Goal: Information Seeking & Learning: Check status

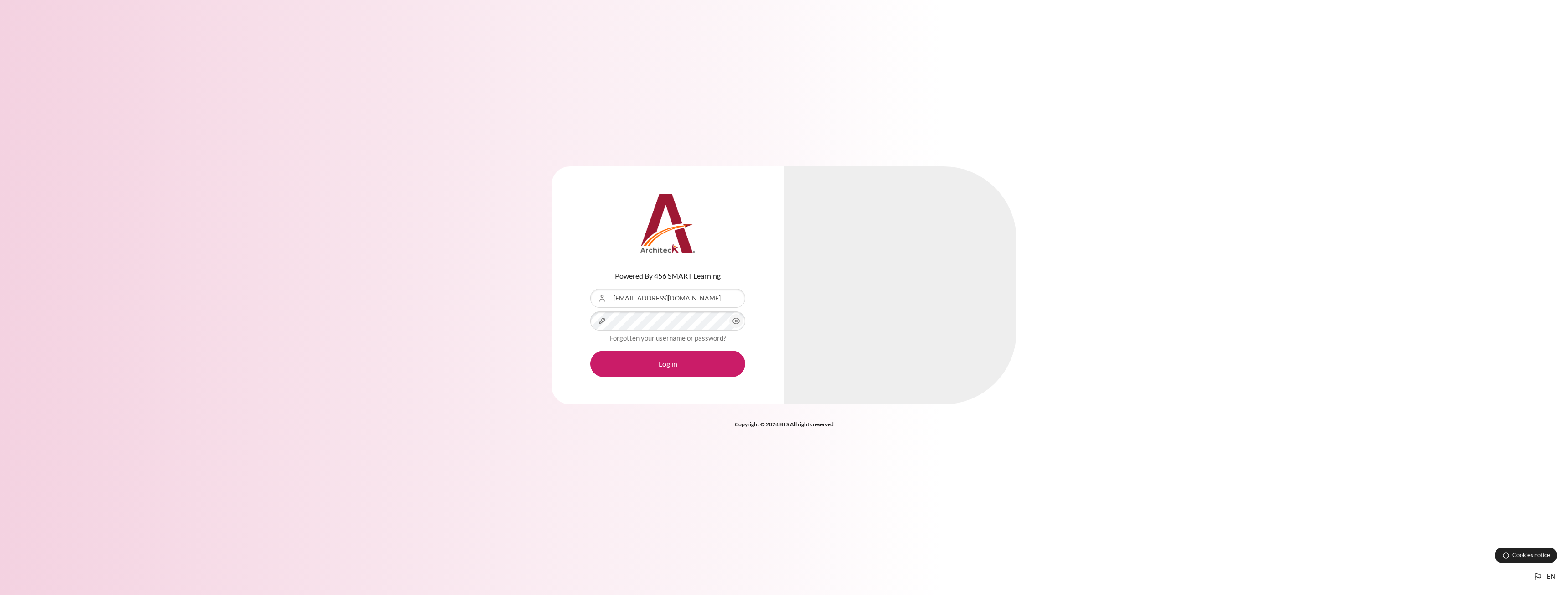
drag, startPoint x: 0, startPoint y: 0, endPoint x: 723, endPoint y: 318, distance: 789.8
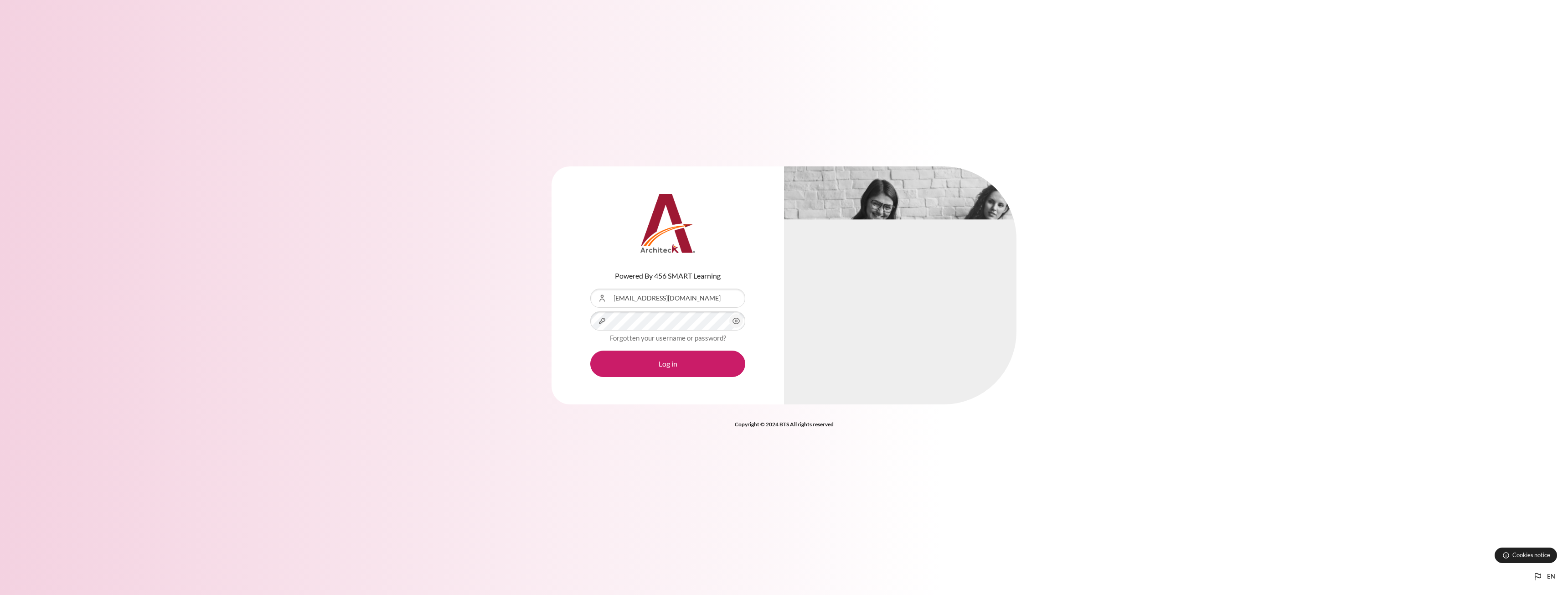
click at [590, 311] on div "Content" at bounding box center [590, 311] width 0 height 0
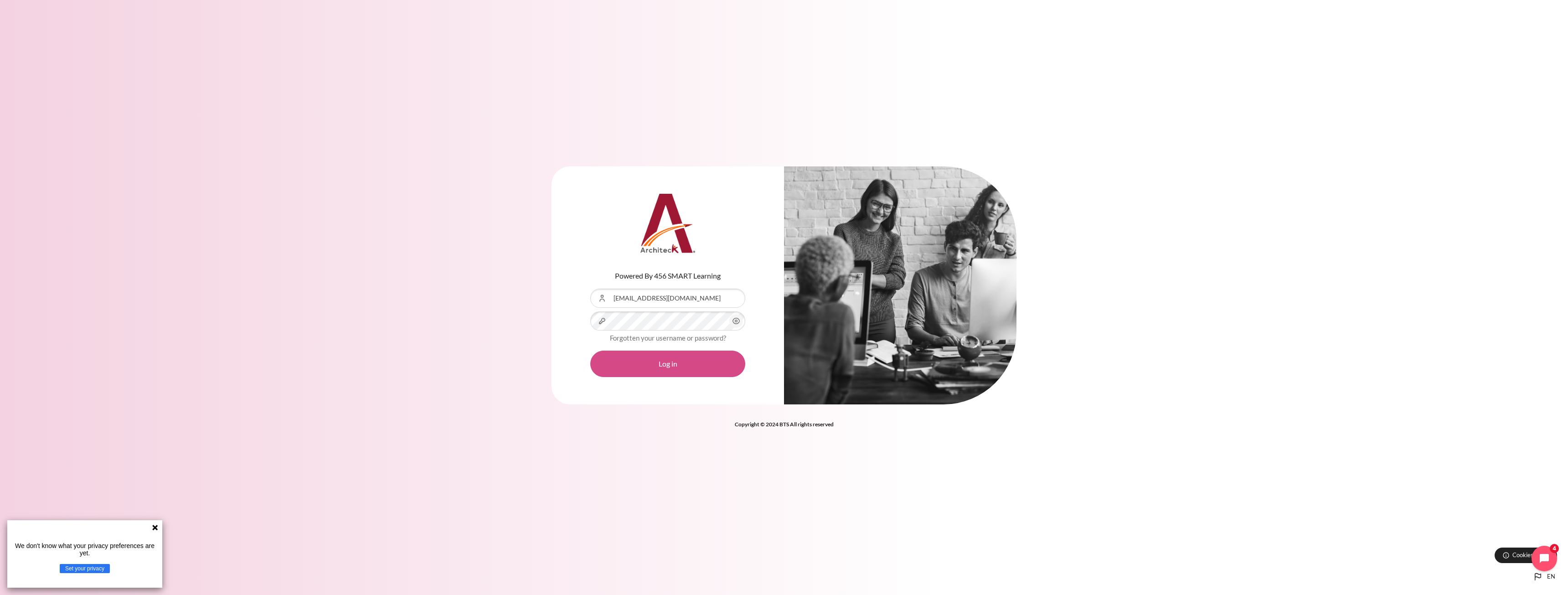
click at [671, 360] on button "Log in" at bounding box center [668, 364] width 155 height 26
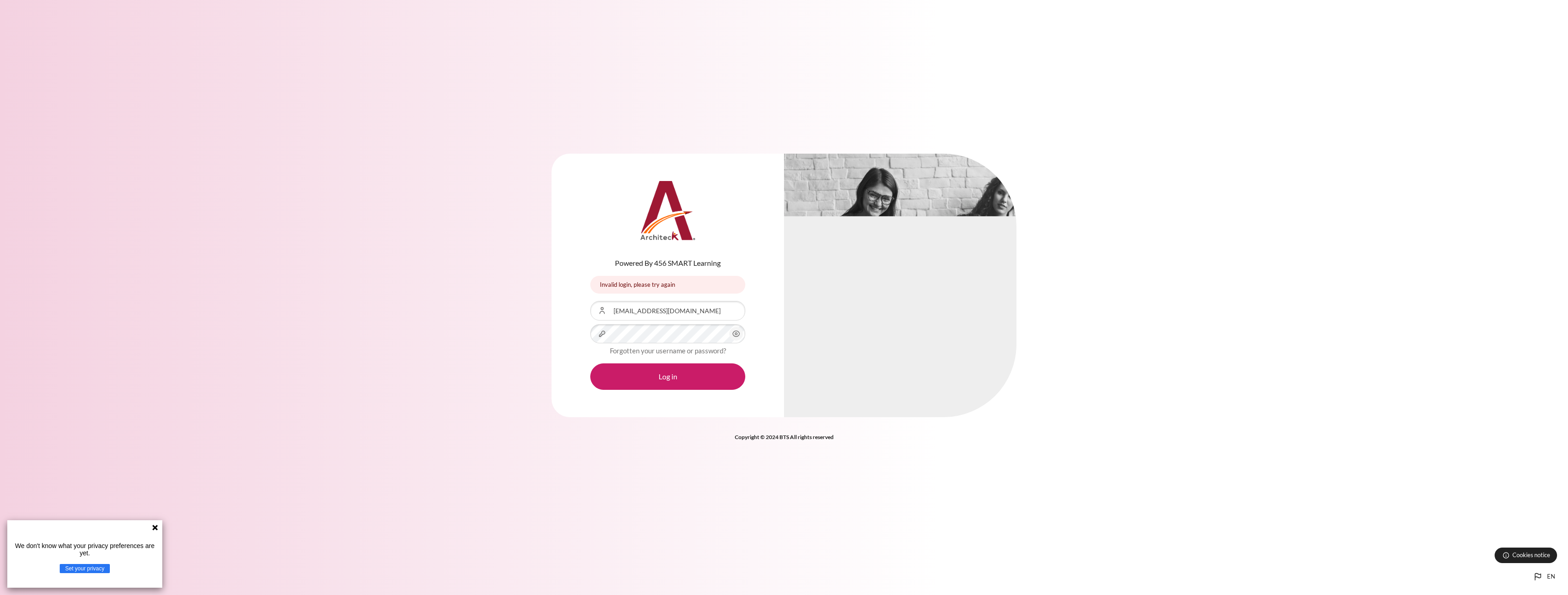
click at [674, 345] on div "Forgotten your username or password?" at bounding box center [668, 351] width 155 height 11
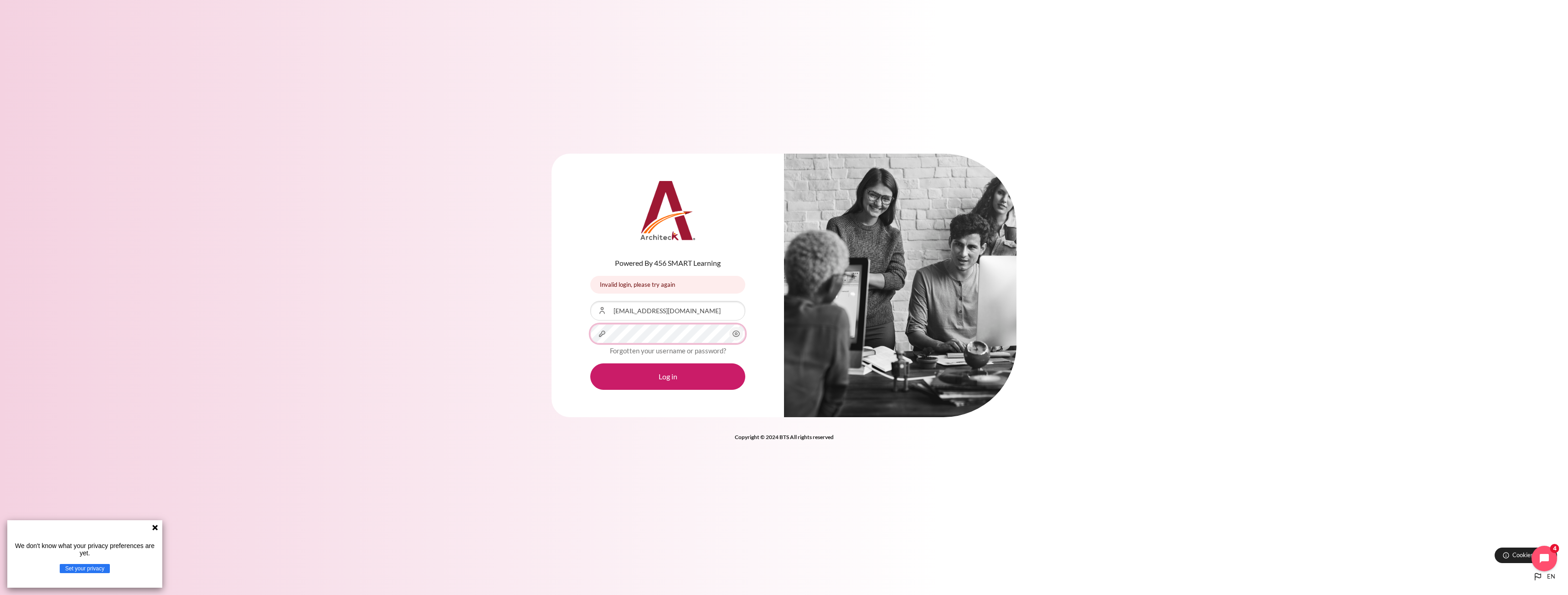
click at [590, 364] on button "Log in" at bounding box center [668, 376] width 155 height 26
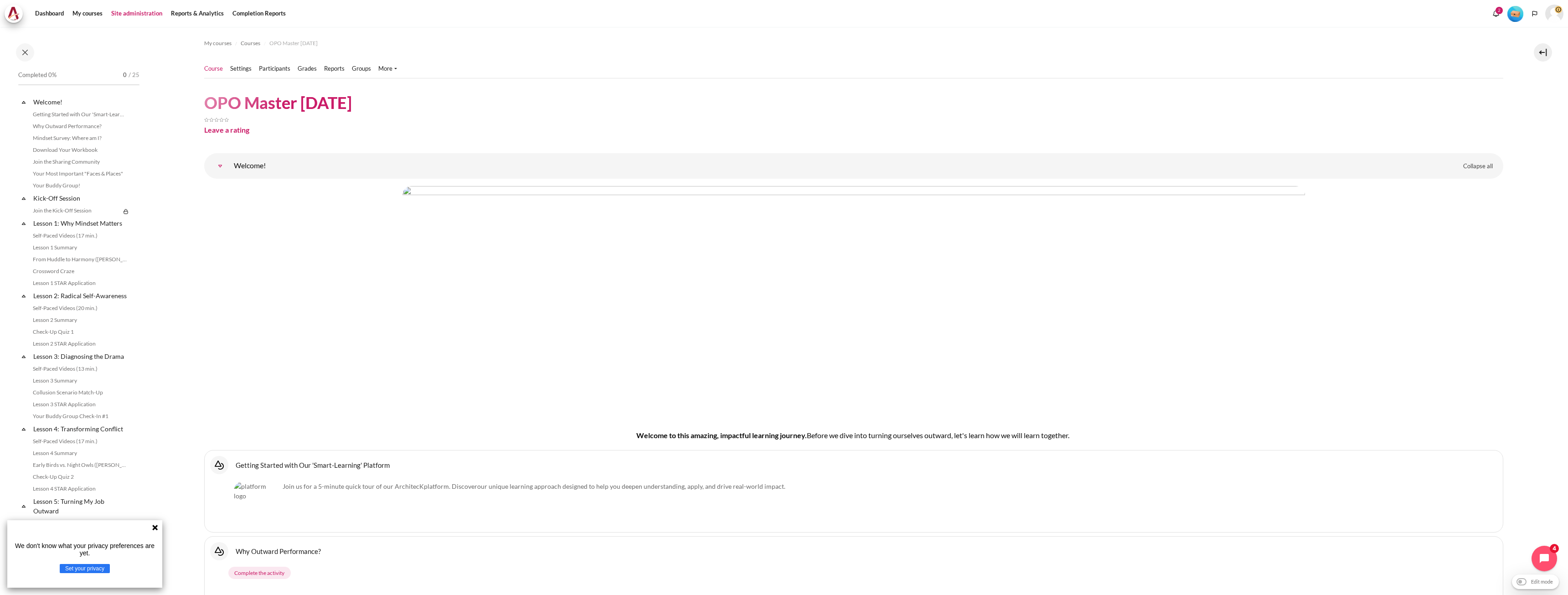
click at [135, 13] on link "Site administration" at bounding box center [136, 13] width 57 height 18
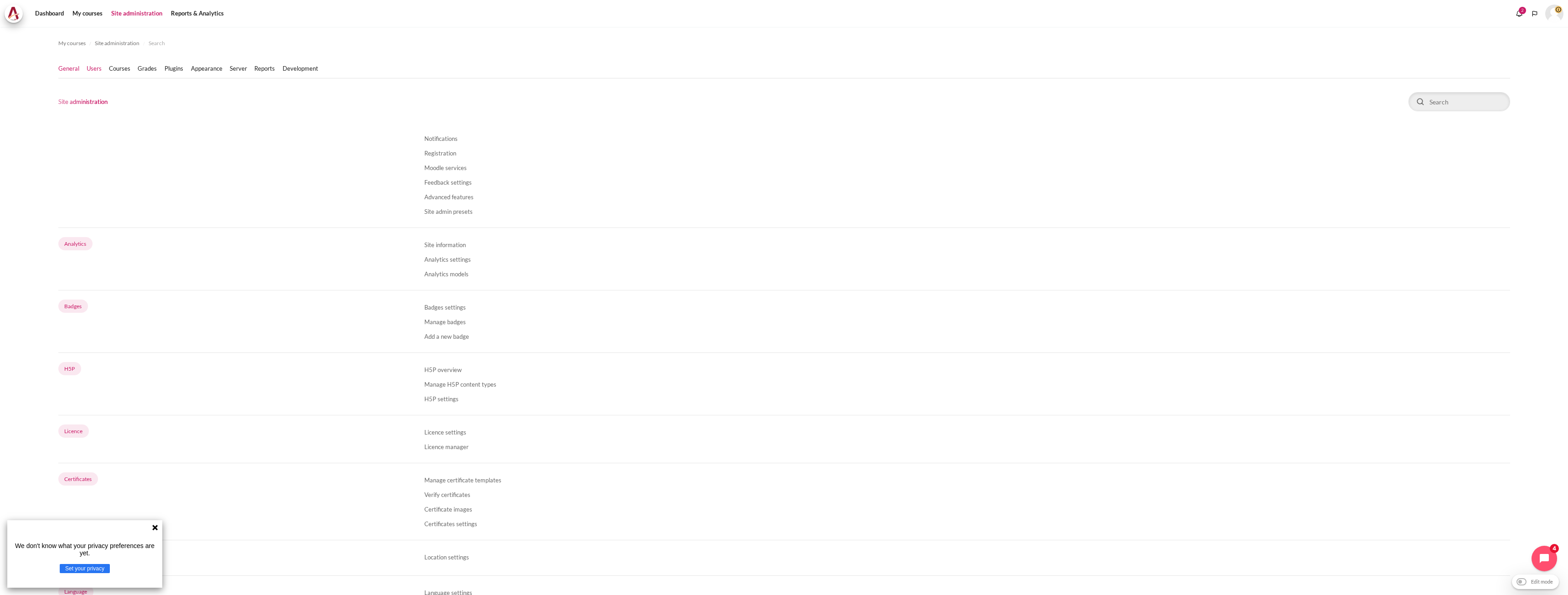
click at [97, 70] on link "Users" at bounding box center [94, 69] width 15 height 9
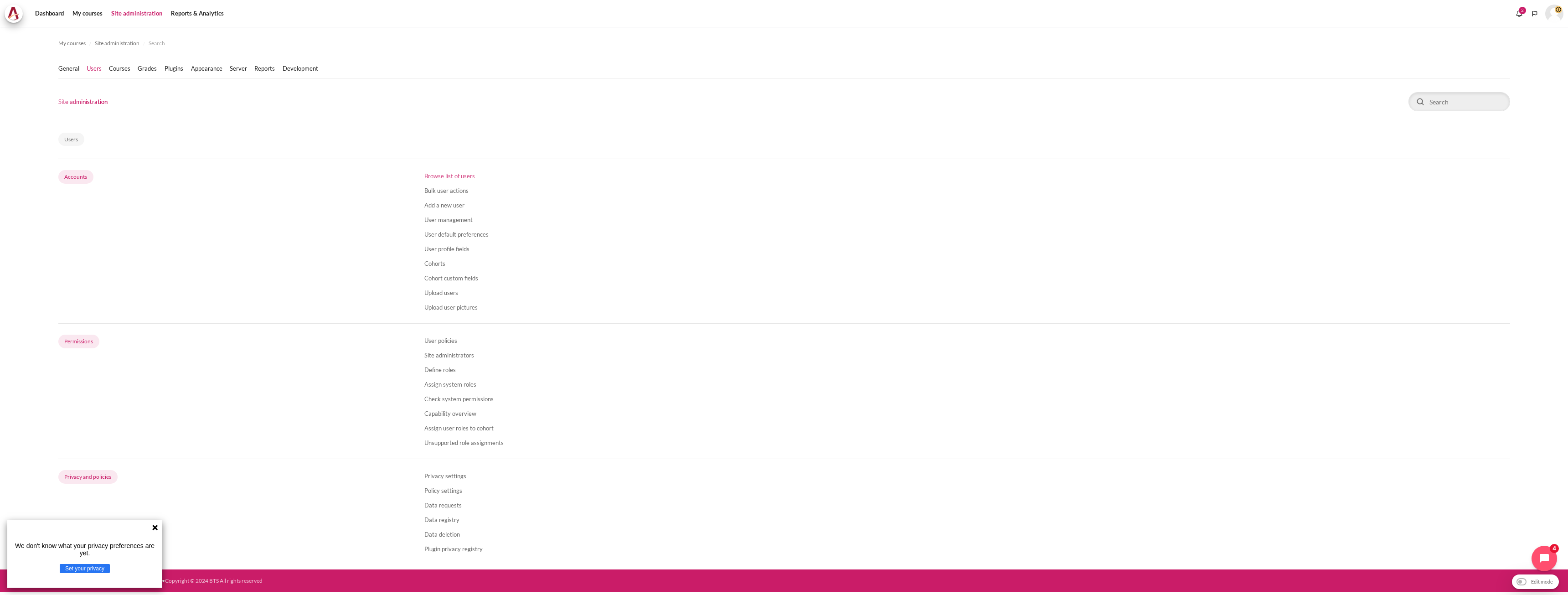
click at [457, 175] on link "Browse list of users" at bounding box center [449, 176] width 51 height 7
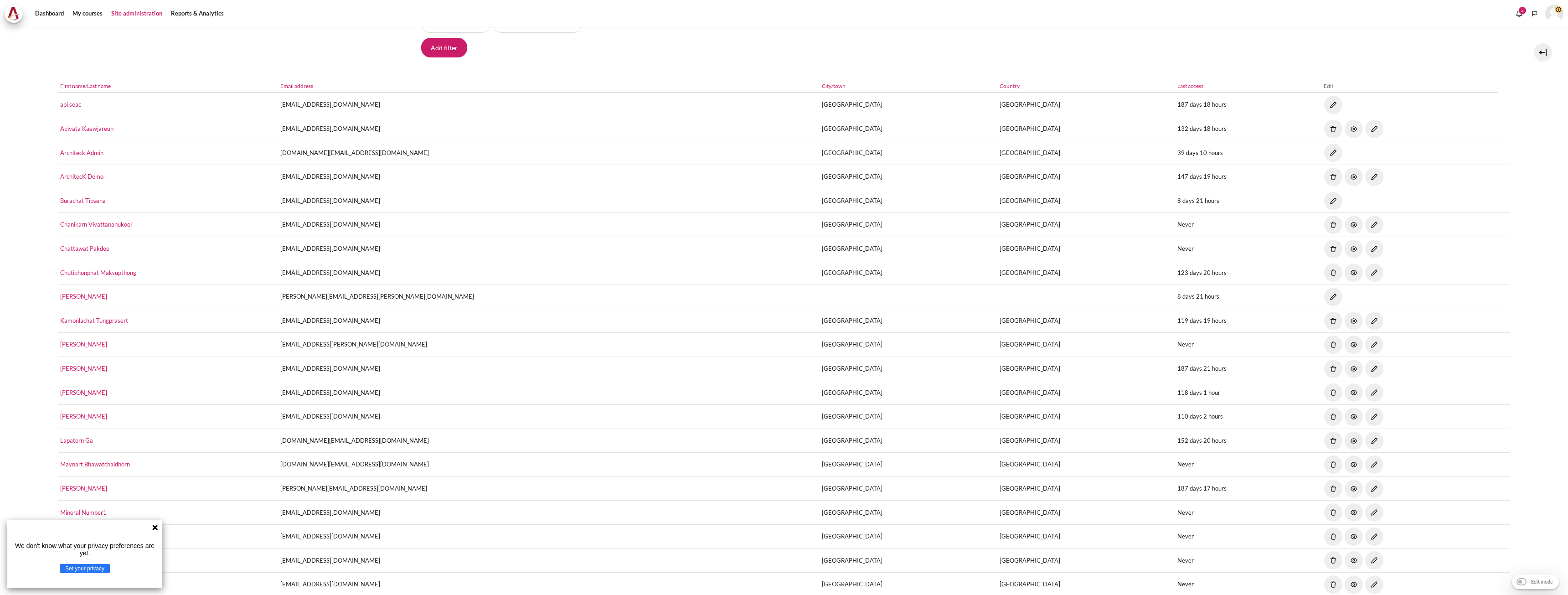
scroll to position [556, 0]
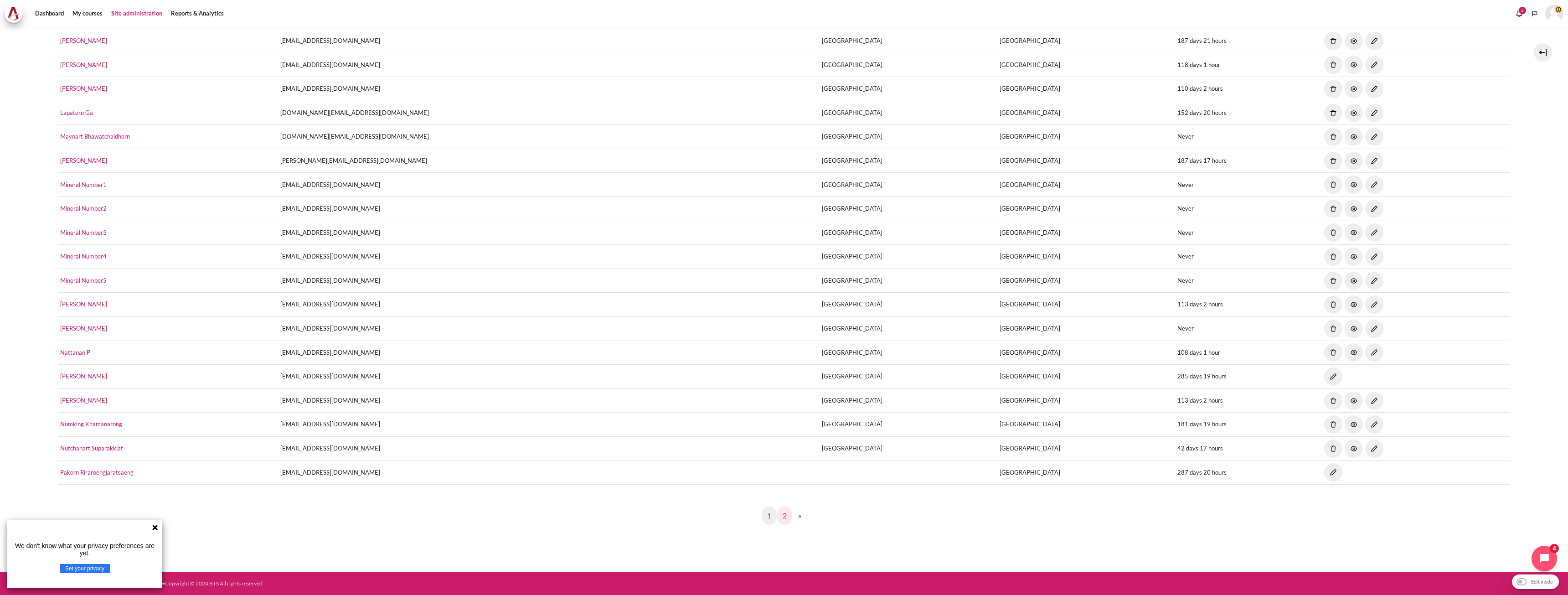
click at [785, 517] on link "2" at bounding box center [785, 516] width 15 height 18
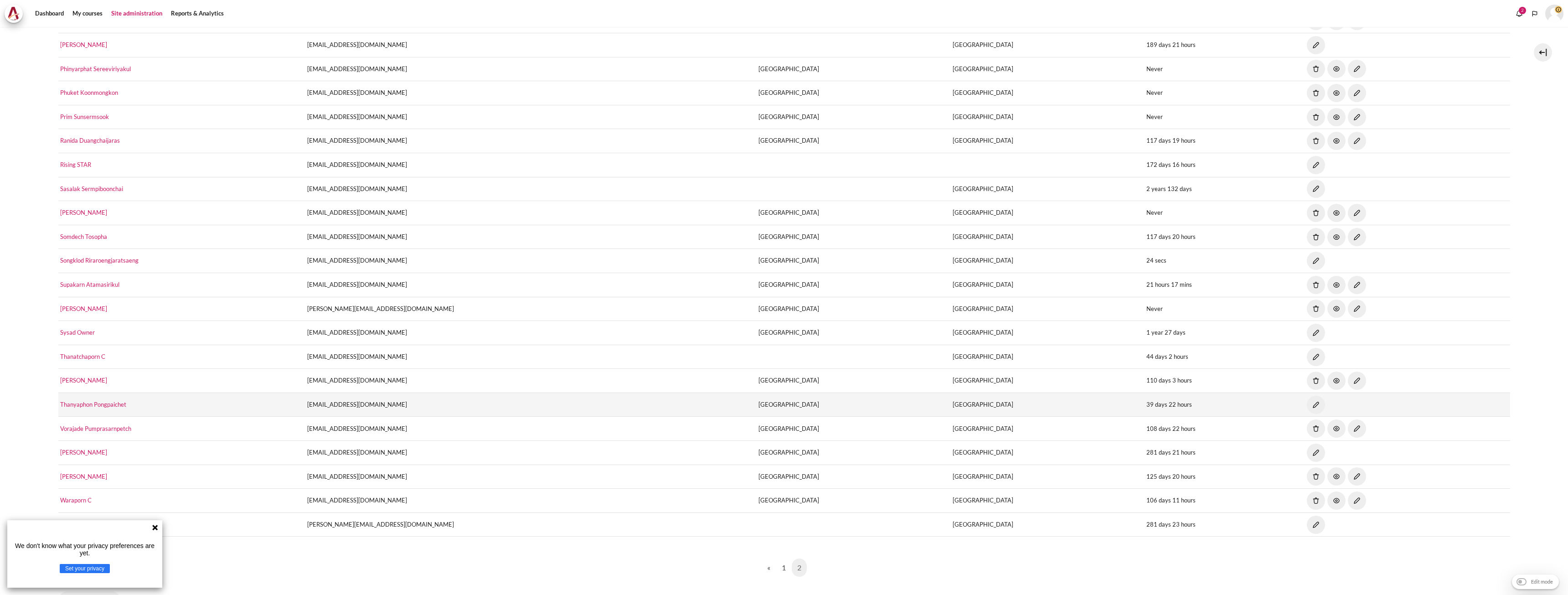
scroll to position [340, 0]
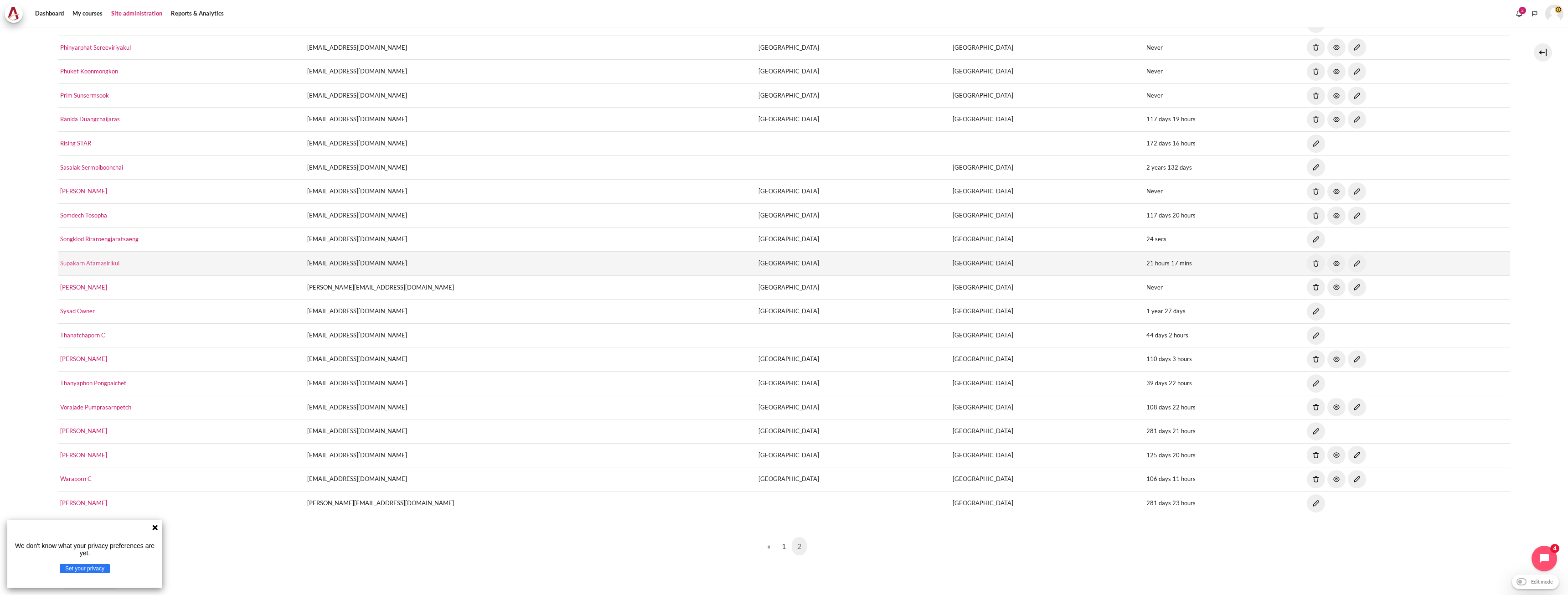
click at [112, 264] on link "Supakarn Atamasirikul" at bounding box center [89, 263] width 59 height 7
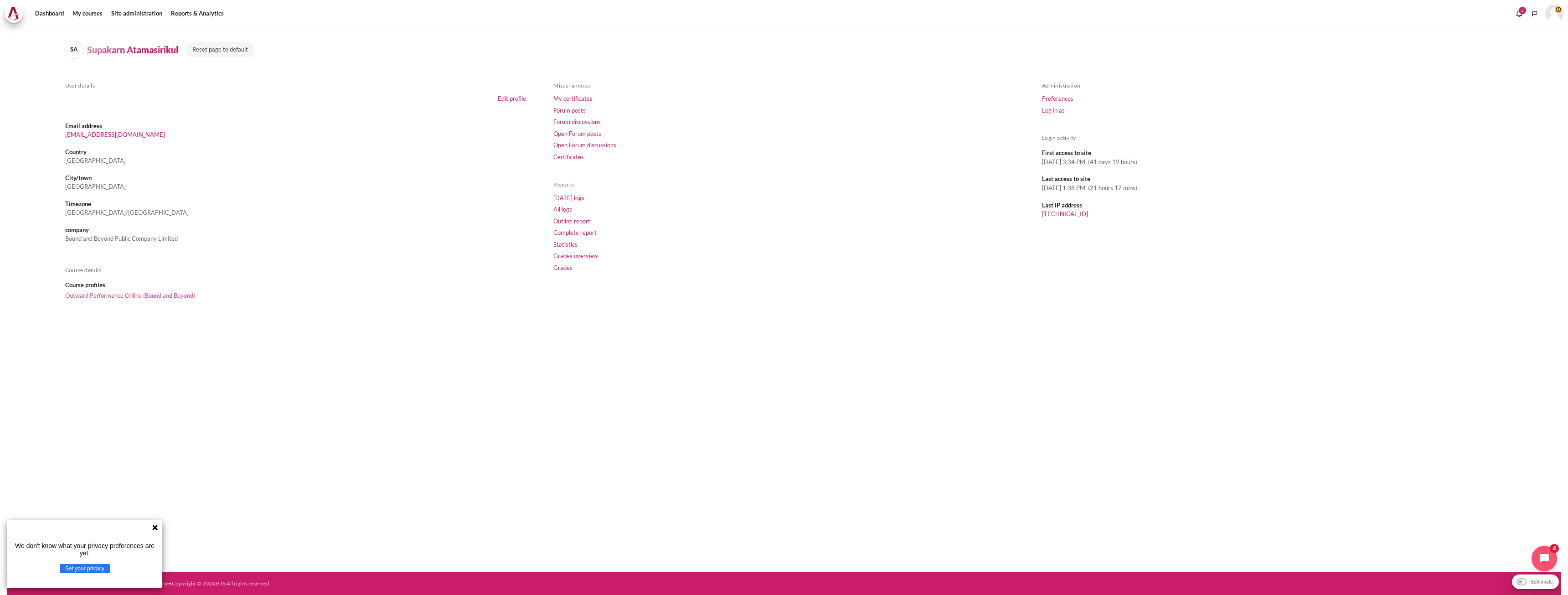
click at [135, 294] on link "Outward Performance Online (Bound and Beyond)" at bounding box center [130, 295] width 130 height 7
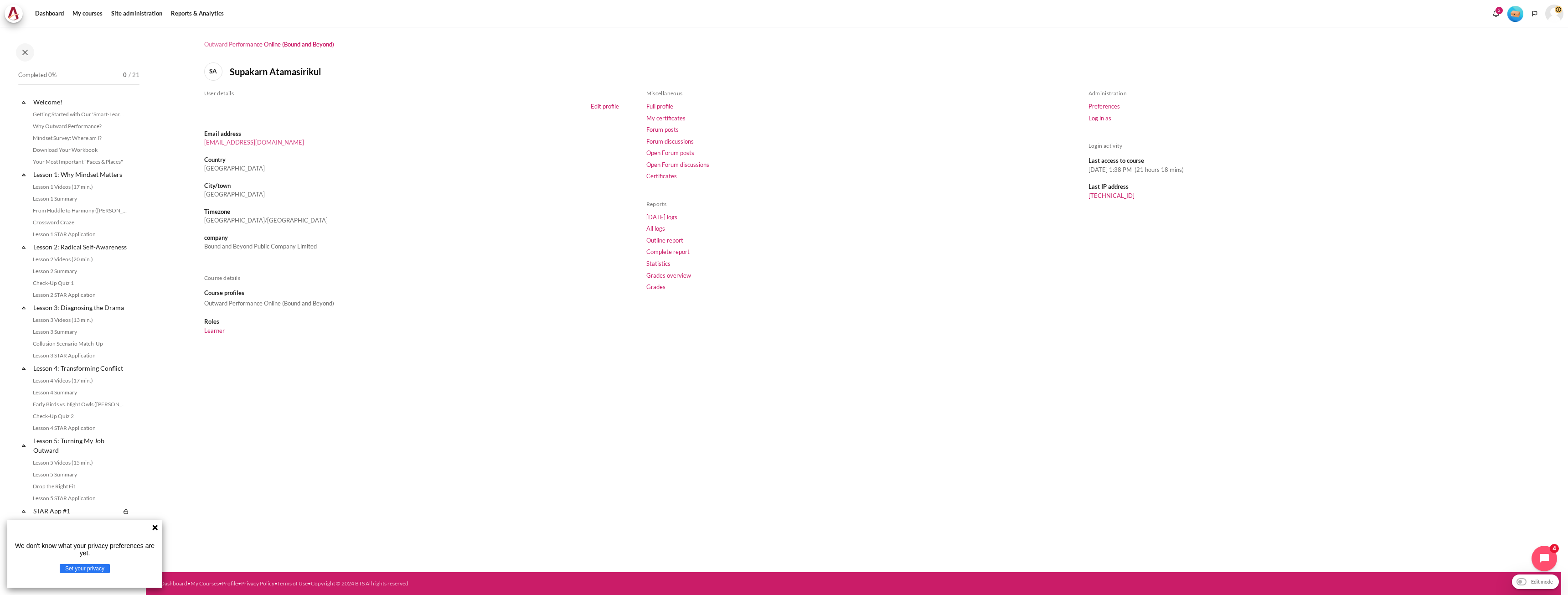
drag, startPoint x: 311, startPoint y: 142, endPoint x: 204, endPoint y: 139, distance: 107.0
click at [204, 139] on dd "supakarna@boundandbeyond.co.th" at bounding box center [411, 143] width 415 height 9
copy link "supakarna@boundandbeyond.co.th"
drag, startPoint x: 325, startPoint y: 72, endPoint x: 230, endPoint y: 71, distance: 95.0
click at [230, 71] on div "SA Supakarn Atamasirikul" at bounding box center [853, 72] width 1299 height 18
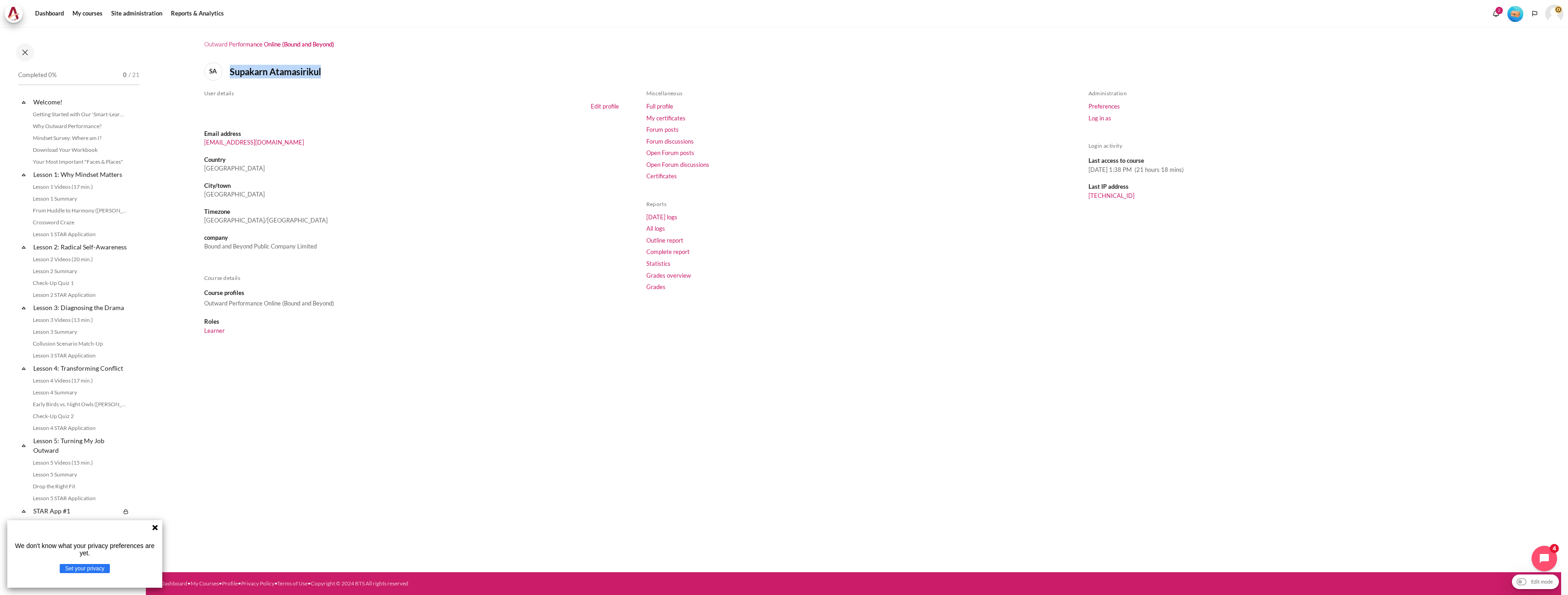
copy h4 "Supakarn Atamasirikul"
drag, startPoint x: 511, startPoint y: 449, endPoint x: 443, endPoint y: 362, distance: 110.4
click at [511, 449] on div "Outward Performance Online (Bound and Beyond) SA Supakarn Atamasirikul User det…" at bounding box center [853, 300] width 1415 height 546
click at [265, 43] on h1 "Outward Performance Online (Bound and Beyond)" at bounding box center [268, 44] width 130 height 8
click at [251, 141] on link "supakarna@boundandbeyond.co.th" at bounding box center [254, 143] width 100 height 7
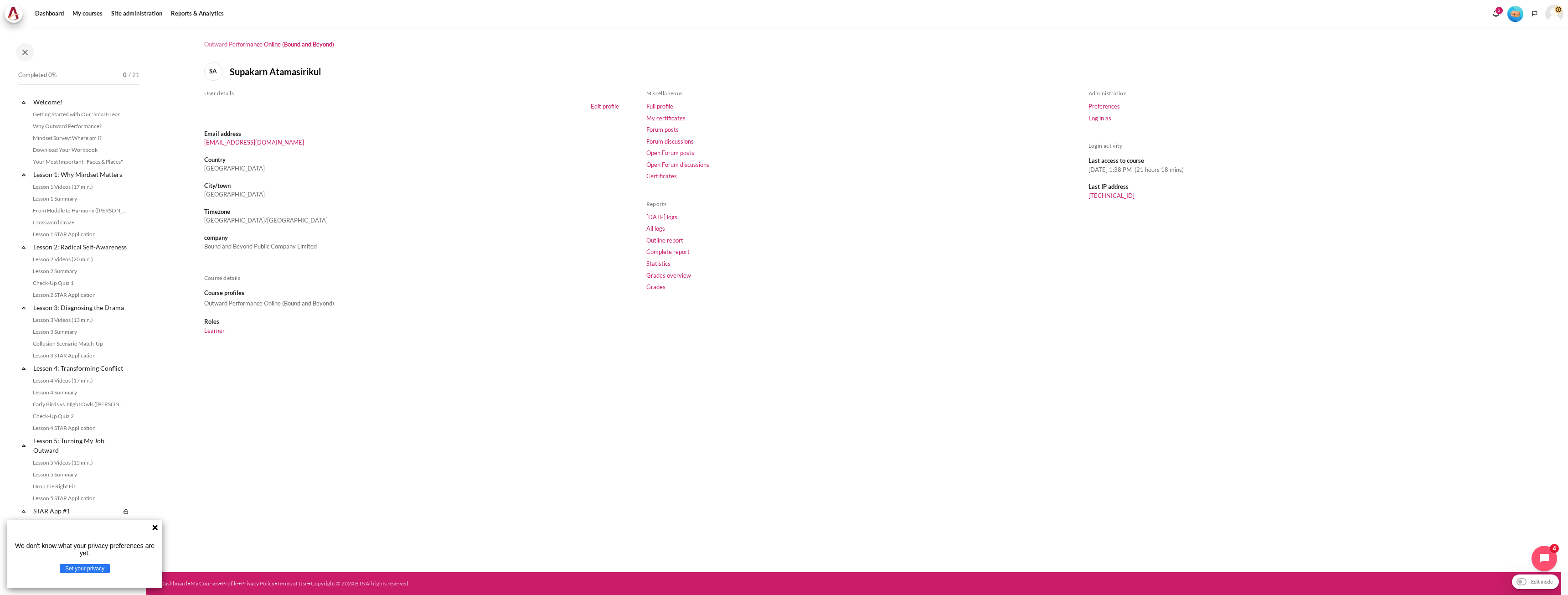
click at [236, 46] on h1 "Outward Performance Online (Bound and Beyond)" at bounding box center [268, 44] width 130 height 8
click at [57, 99] on link "Welcome!" at bounding box center [80, 102] width 97 height 12
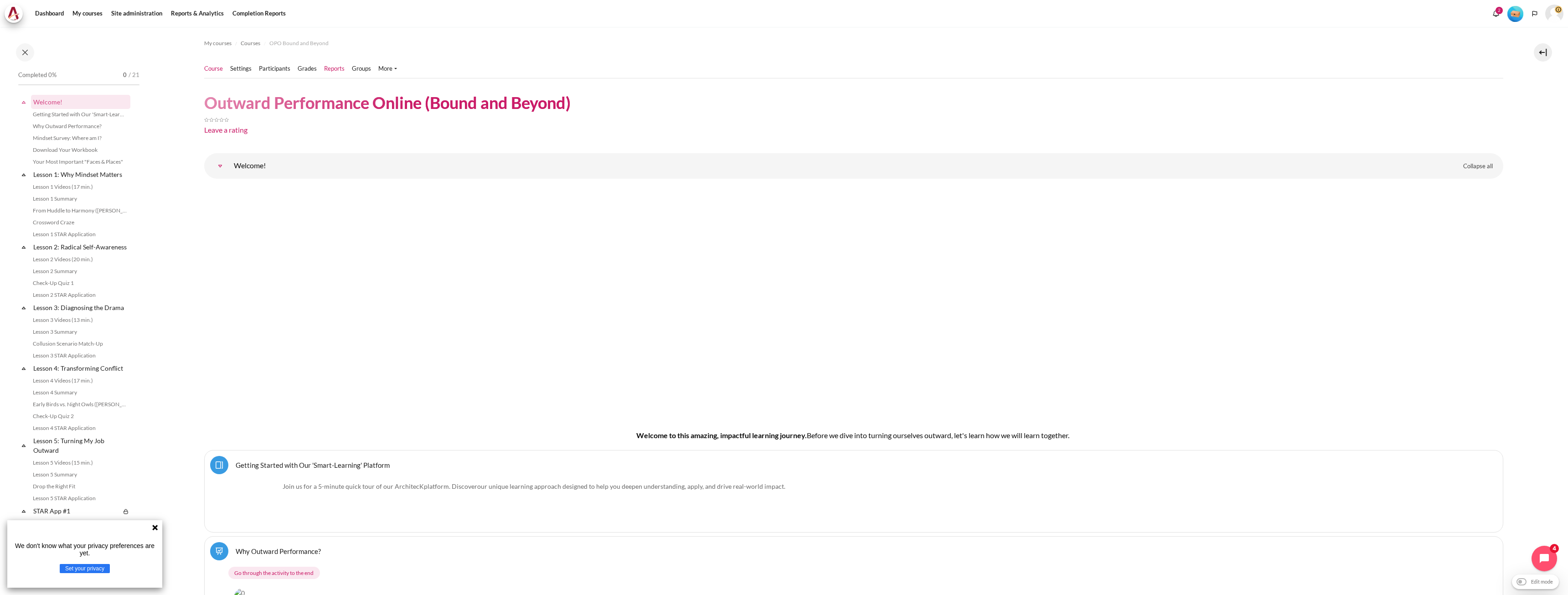
click at [333, 72] on link "Reports" at bounding box center [334, 69] width 21 height 9
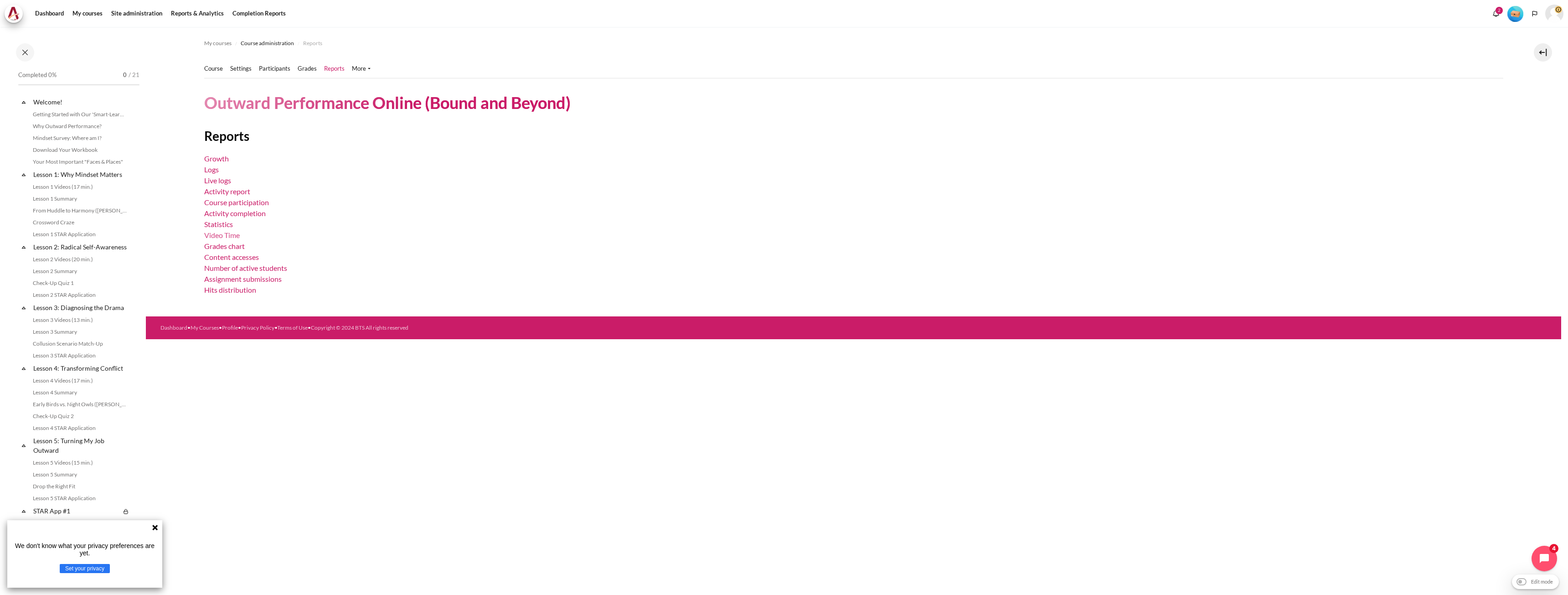
click at [231, 237] on link "Video Time" at bounding box center [222, 235] width 35 height 9
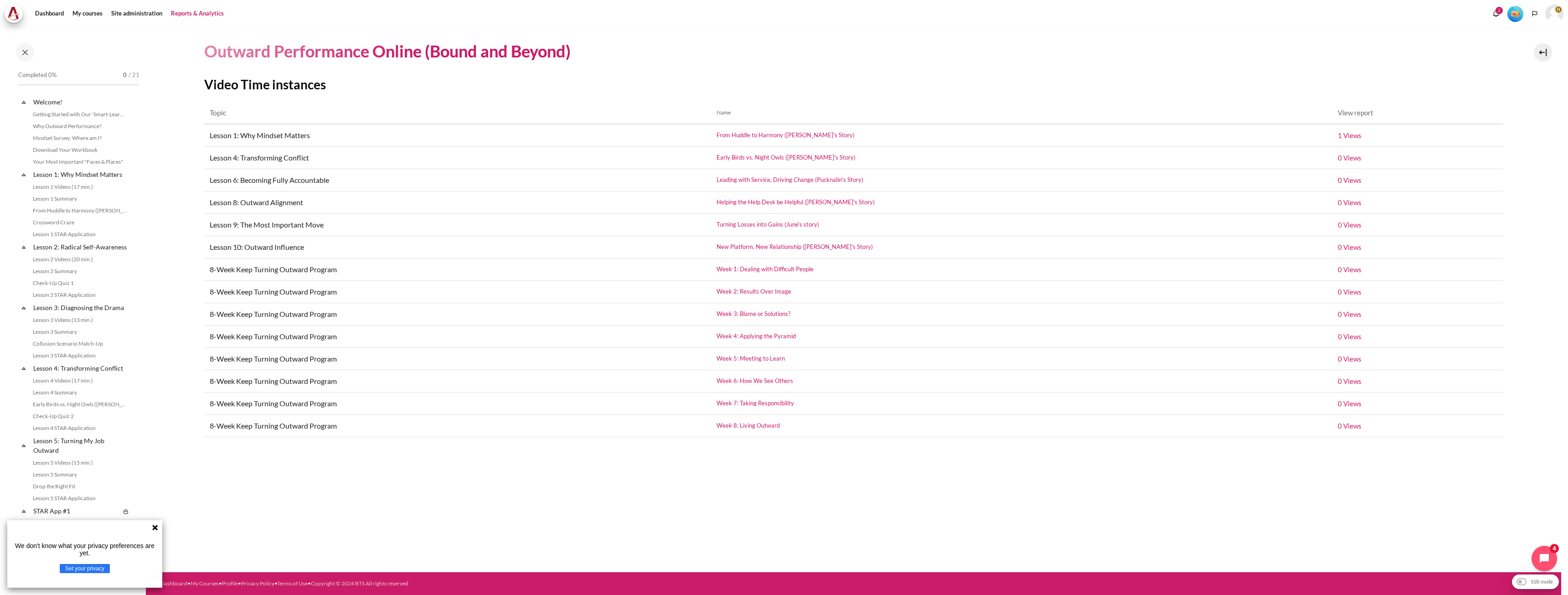
click at [197, 17] on link "Reports & Analytics" at bounding box center [197, 13] width 59 height 18
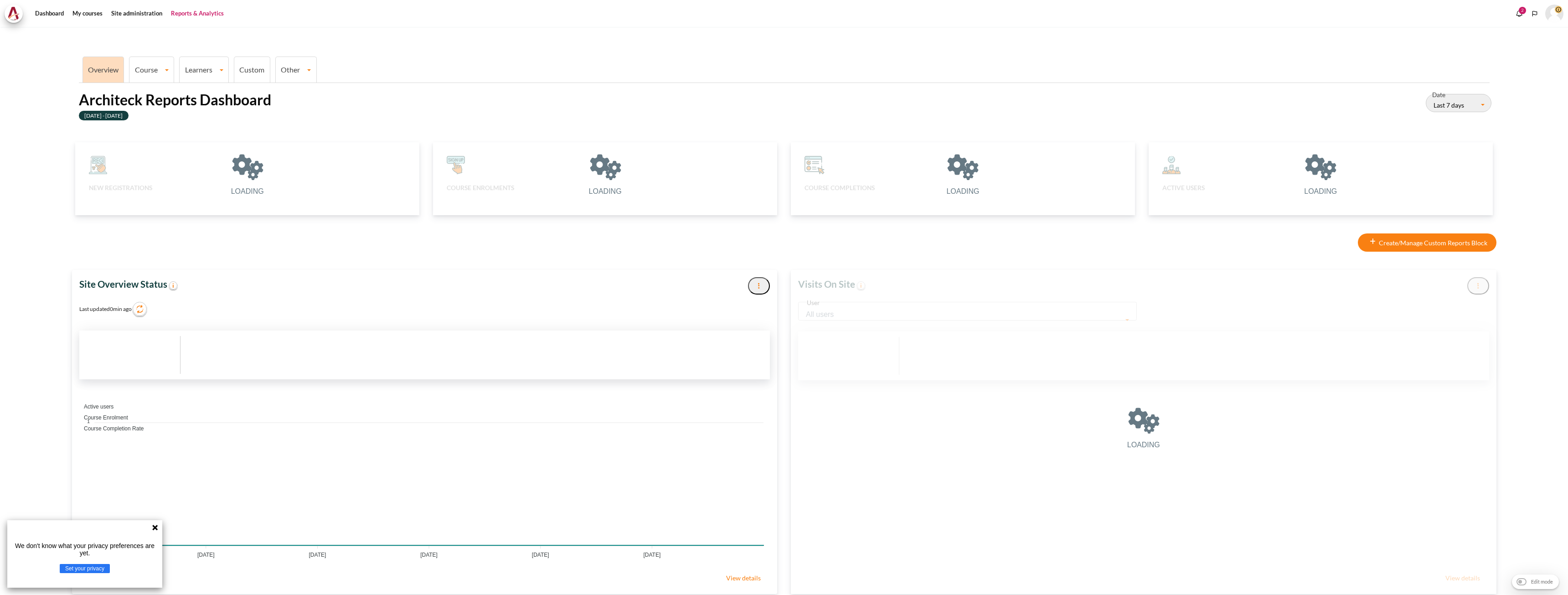
type input "[DATE]"
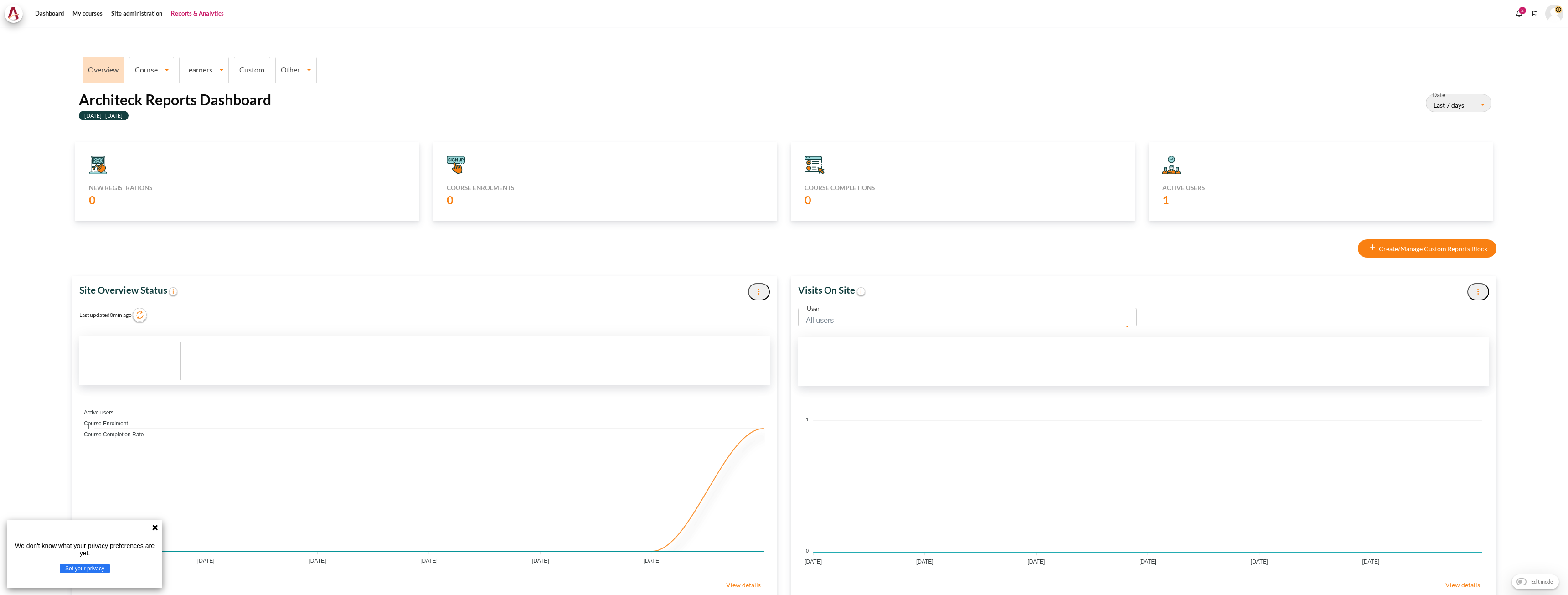
scroll to position [245, 696]
click at [204, 68] on link "Learners" at bounding box center [204, 69] width 49 height 9
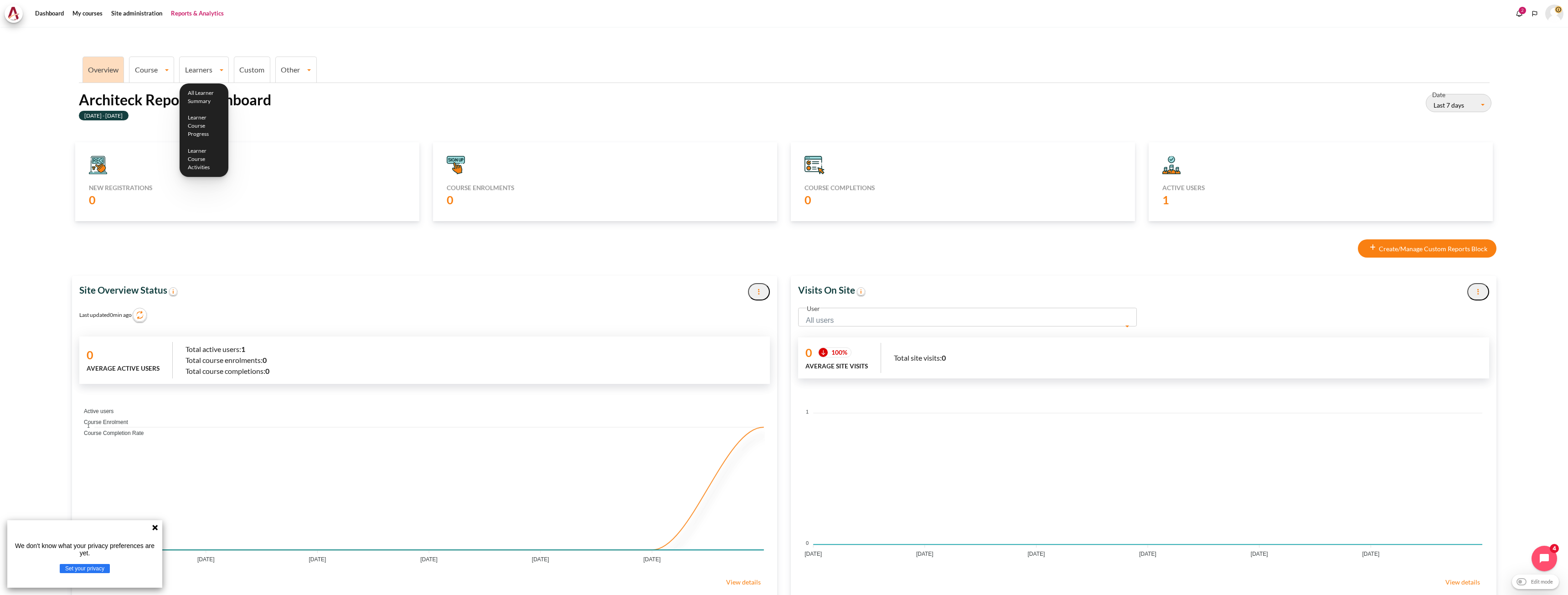
click at [159, 69] on link "Course" at bounding box center [152, 69] width 44 height 9
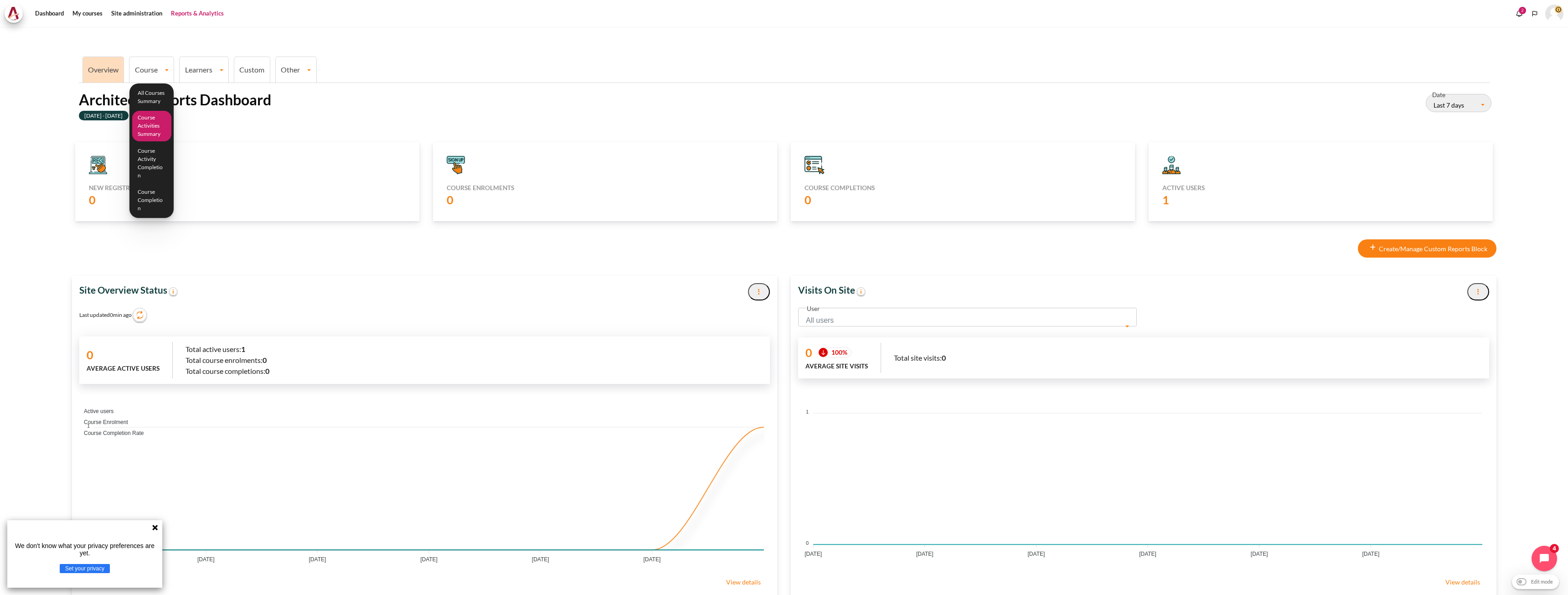
click at [155, 133] on link "Course Activities Summary" at bounding box center [152, 126] width 39 height 30
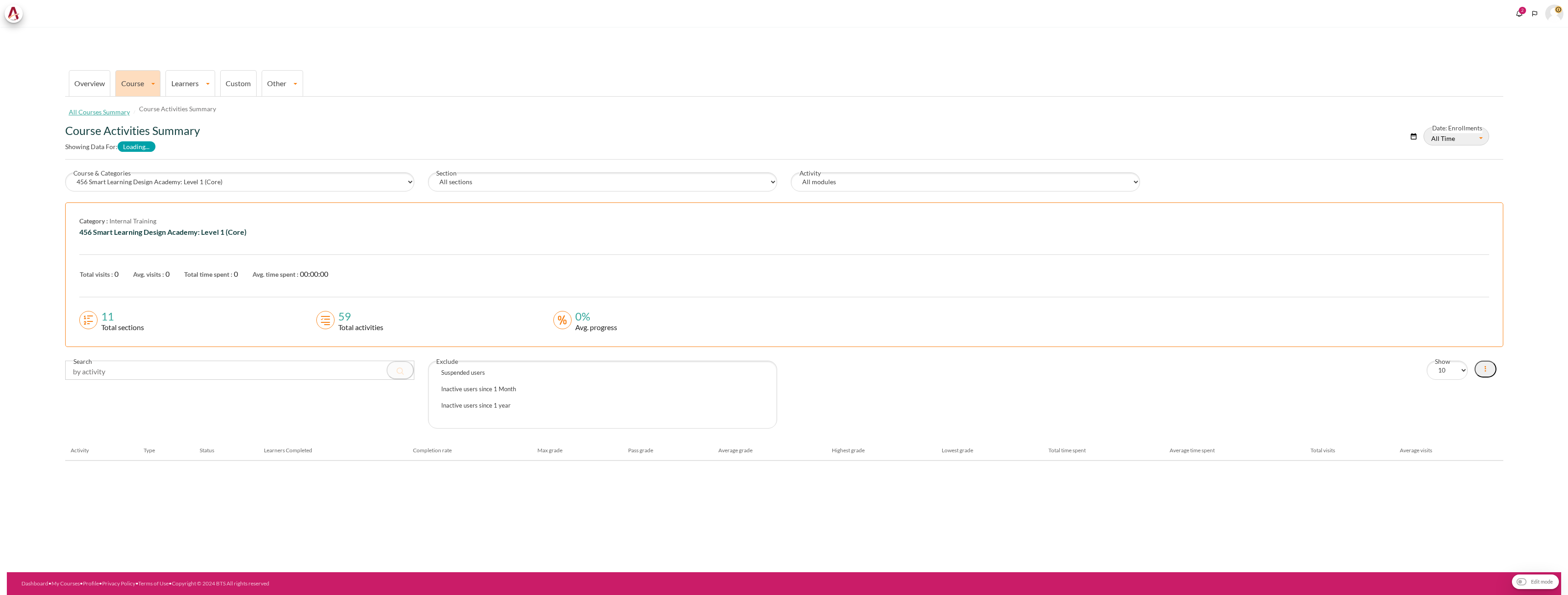
select select "Content"
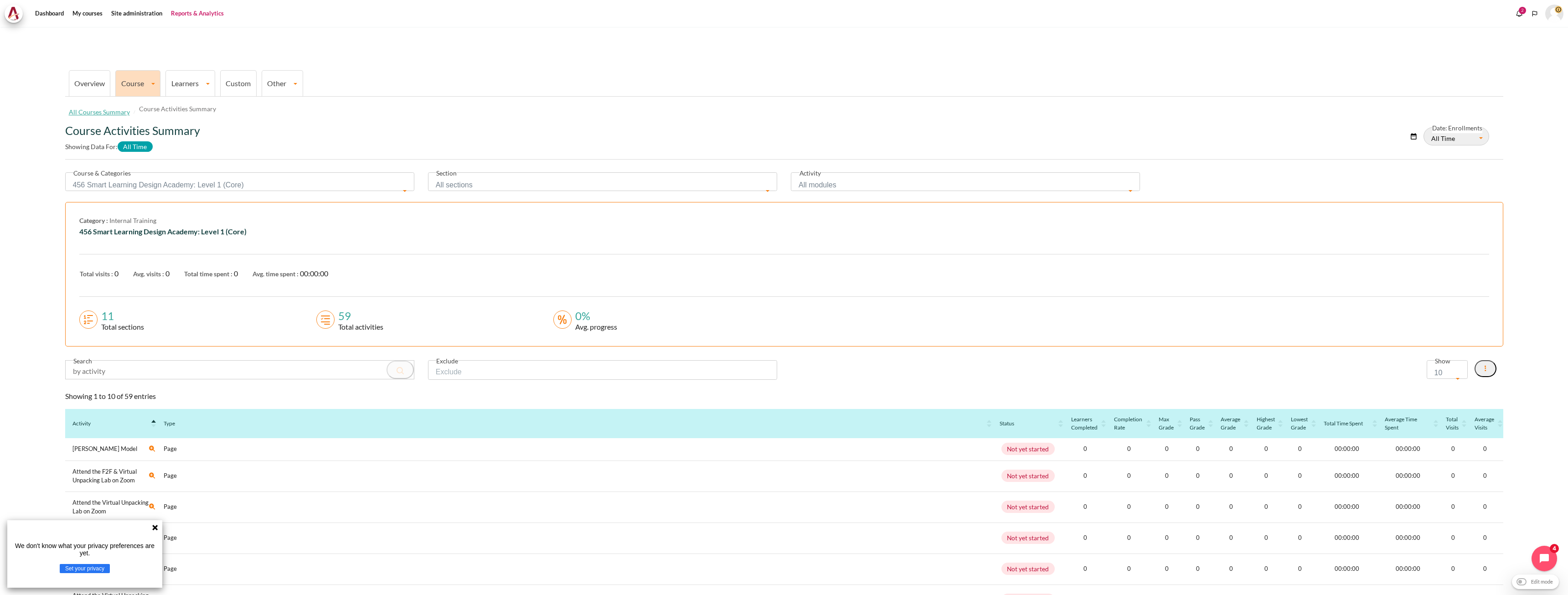
click at [405, 188] on span "Content" at bounding box center [406, 189] width 2 height 12
click at [293, 198] on input "search" at bounding box center [239, 200] width 344 height 15
type input "out"
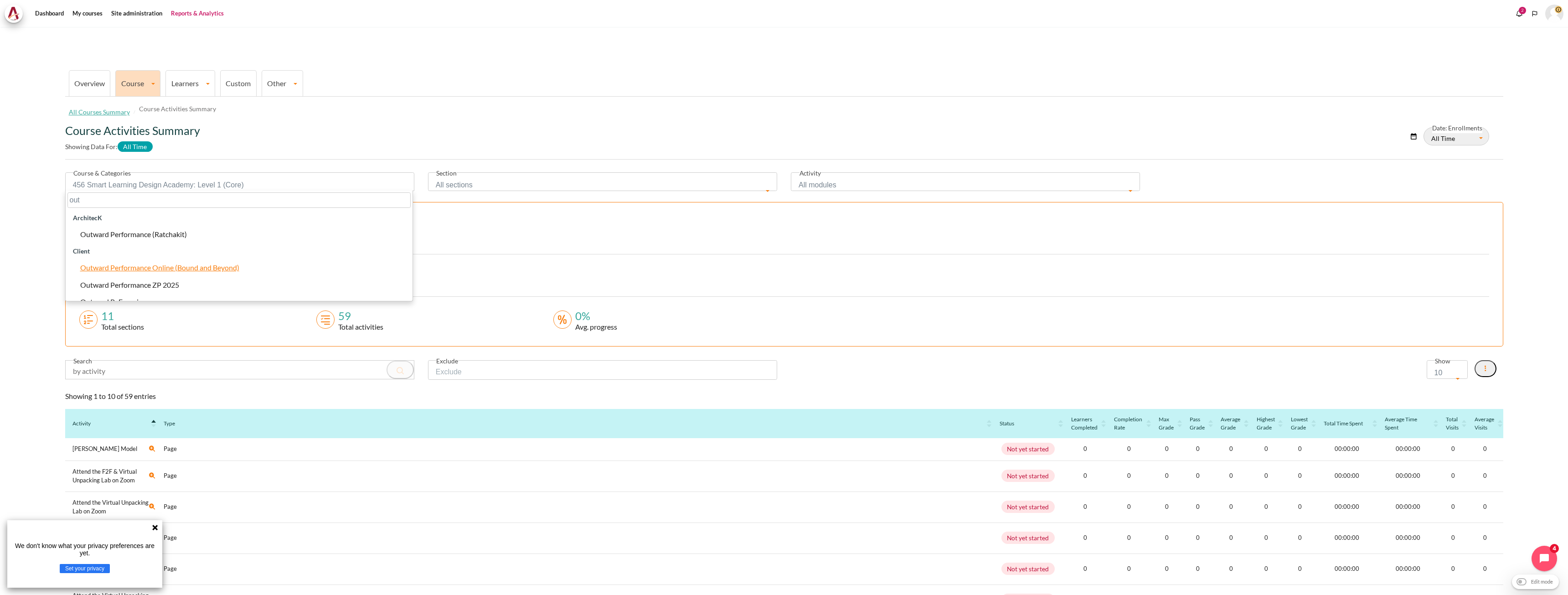
select select "887"
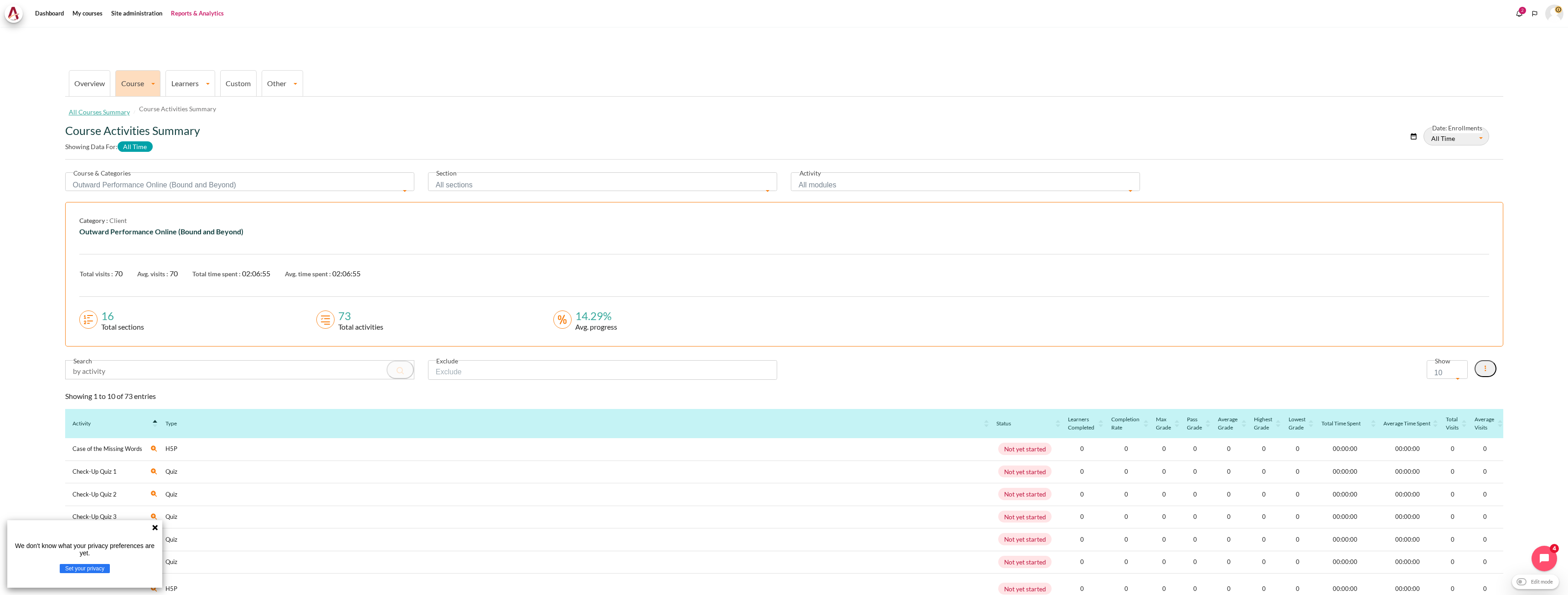
click at [21, 291] on section "Overview Course All Courses Summary Course Activities Summary Course Activity C…" at bounding box center [784, 384] width 1555 height 714
drag, startPoint x: 375, startPoint y: 273, endPoint x: 141, endPoint y: 276, distance: 234.0
click at [141, 276] on div "Total visits : 70 Avg. visits : 70 Total time spent : 02:06:55 Avg. time spent …" at bounding box center [784, 275] width 1424 height 15
click at [35, 278] on section "Overview Course All Courses Summary Course Activities Summary Course Activity C…" at bounding box center [784, 384] width 1555 height 714
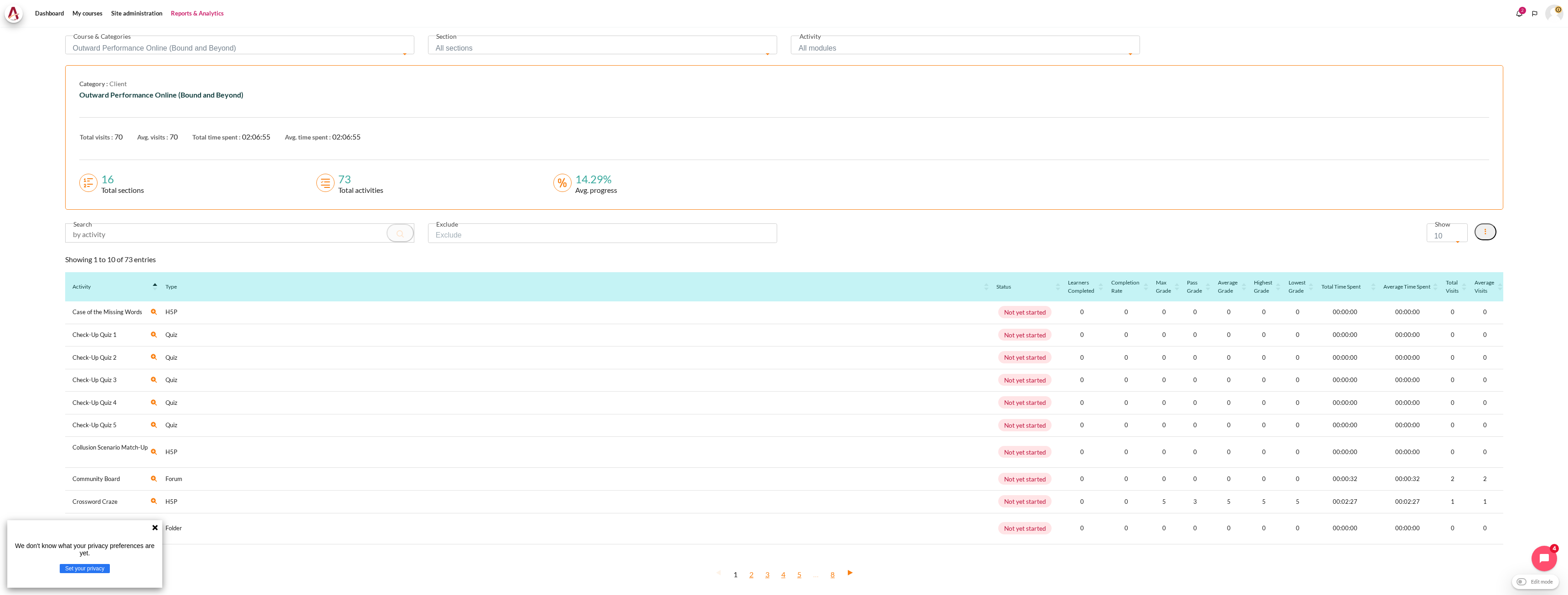
scroll to position [169, 0]
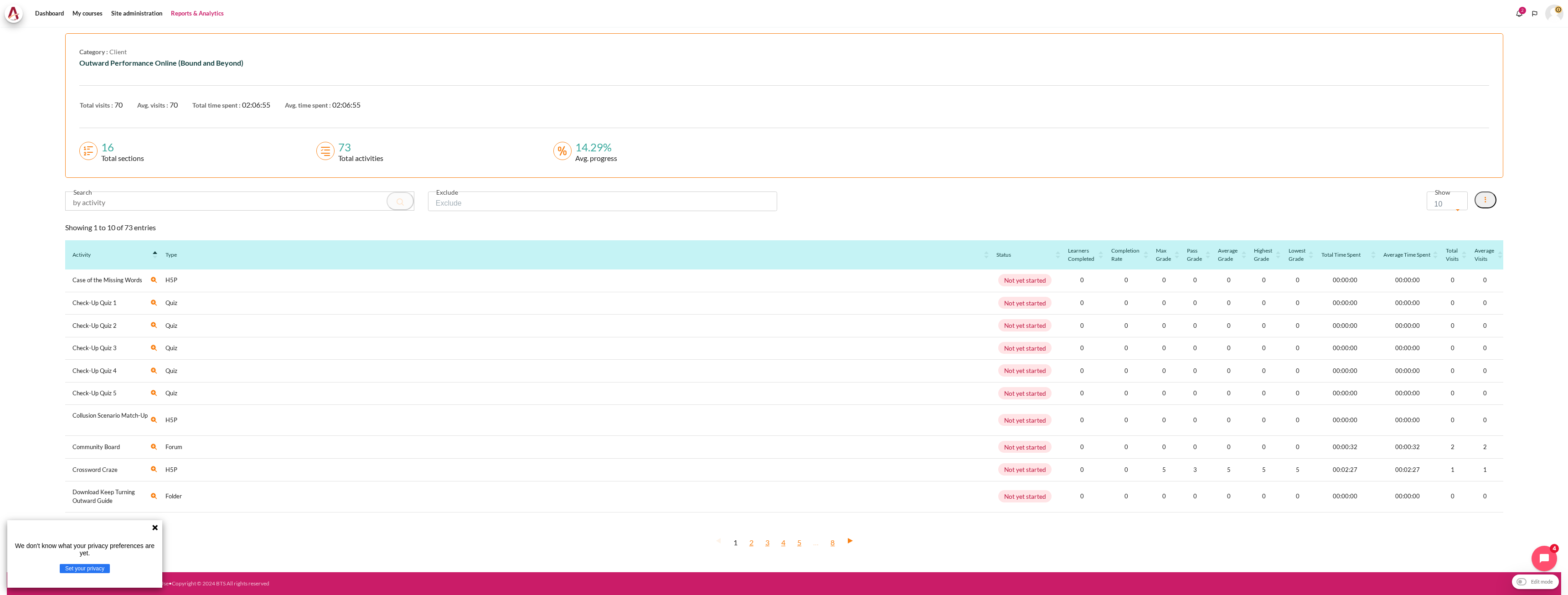
click at [1435, 204] on span "10" at bounding box center [1444, 204] width 19 height 13
select select "100"
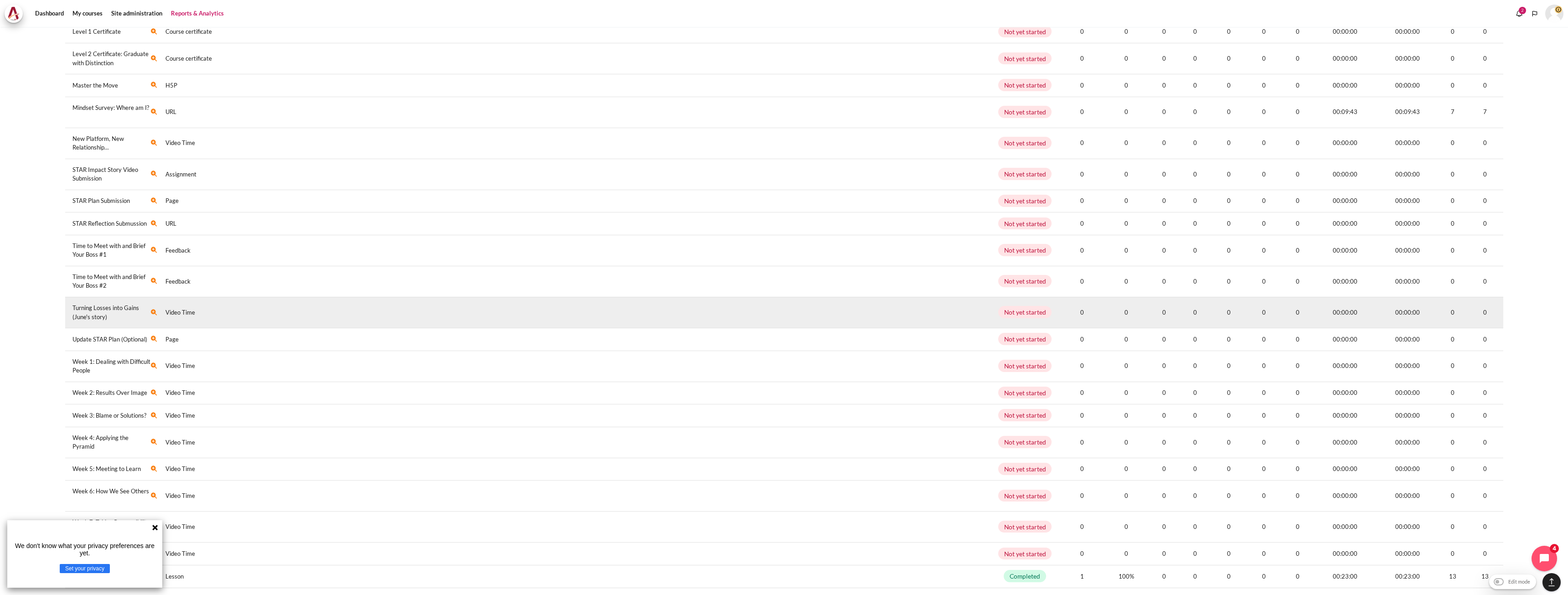
scroll to position [1722, 0]
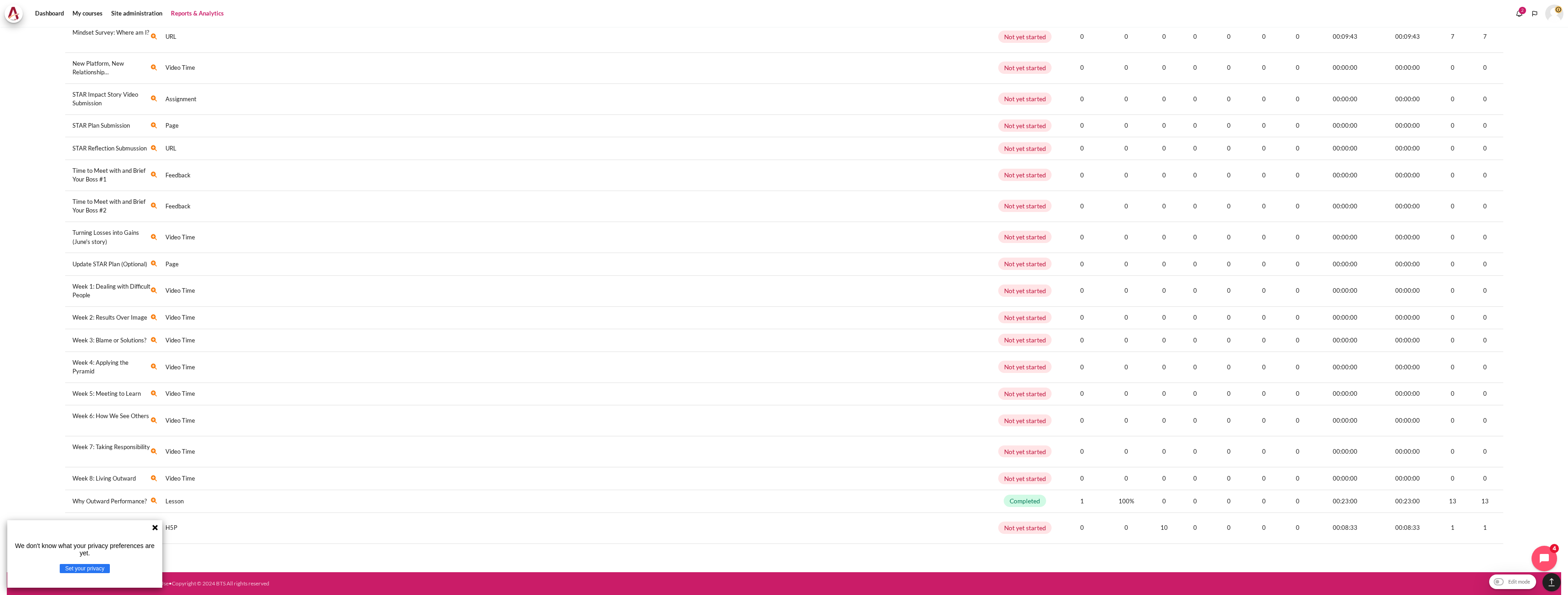
click at [153, 529] on icon at bounding box center [155, 527] width 5 height 5
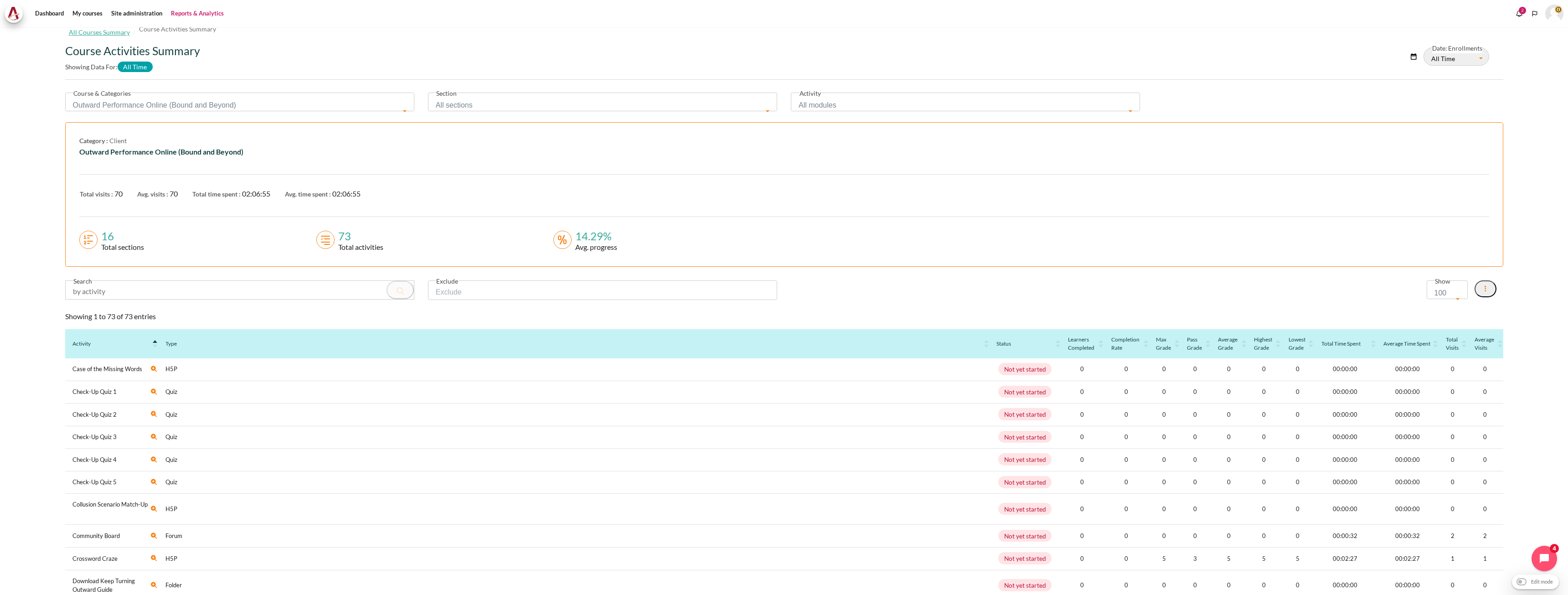
scroll to position [0, 0]
